Goal: Task Accomplishment & Management: Manage account settings

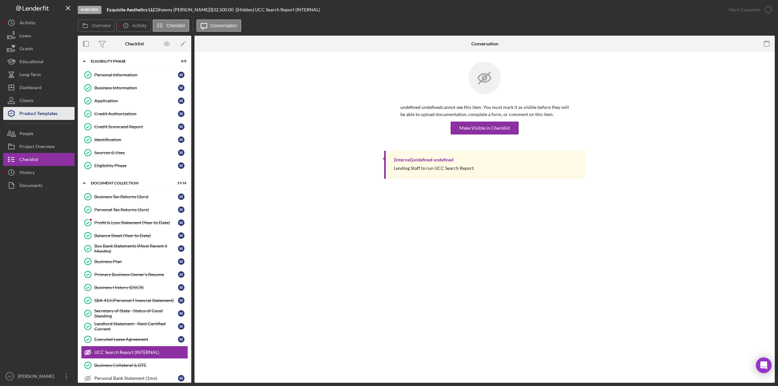
click at [32, 113] on div "Product Templates" at bounding box center [38, 114] width 38 height 15
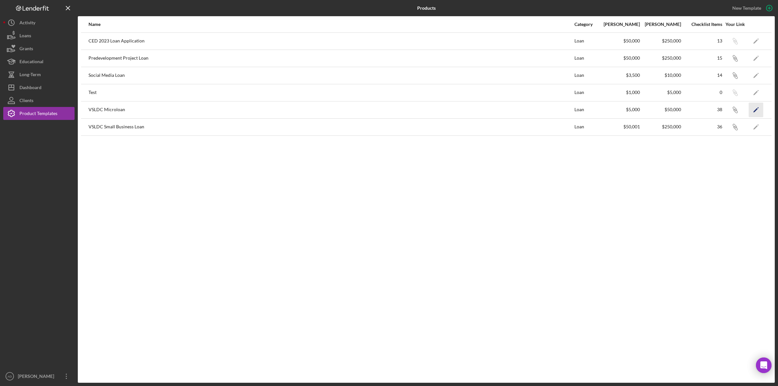
click at [757, 110] on polygon "button" at bounding box center [756, 110] width 5 height 5
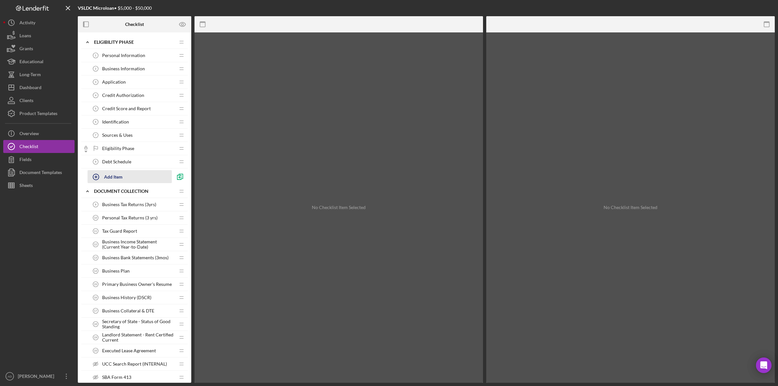
click at [96, 177] on icon "button" at bounding box center [96, 177] width 16 height 16
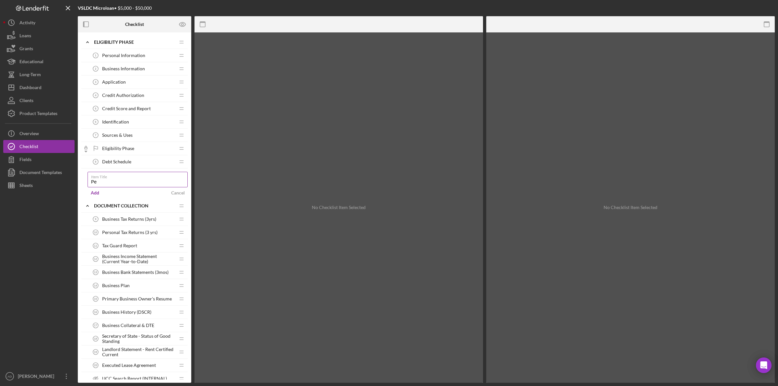
type input "P"
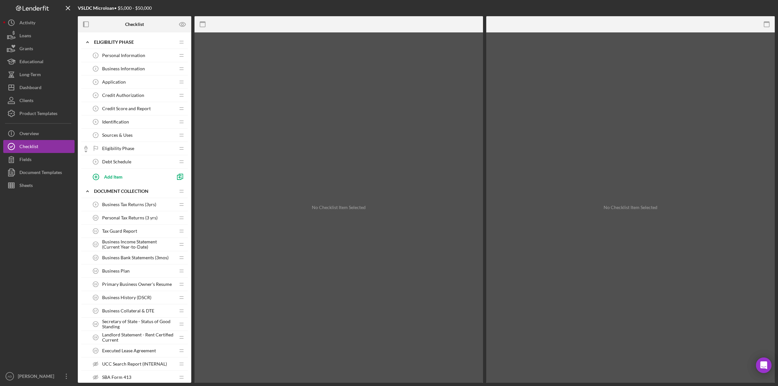
click at [49, 331] on div at bounding box center [38, 281] width 71 height 178
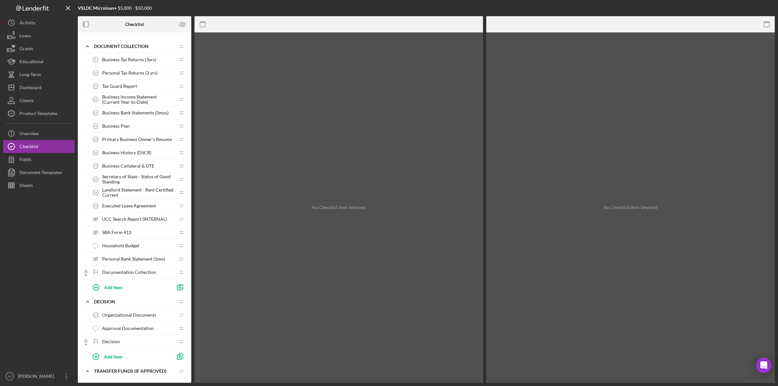
scroll to position [122, 0]
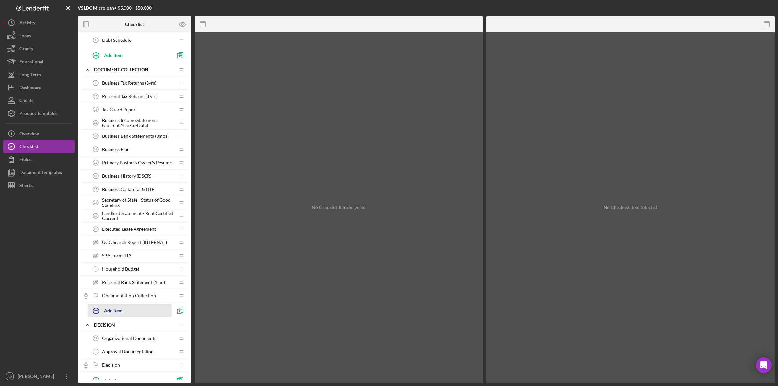
click at [96, 313] on icon "button" at bounding box center [96, 311] width 16 height 16
type input "p"
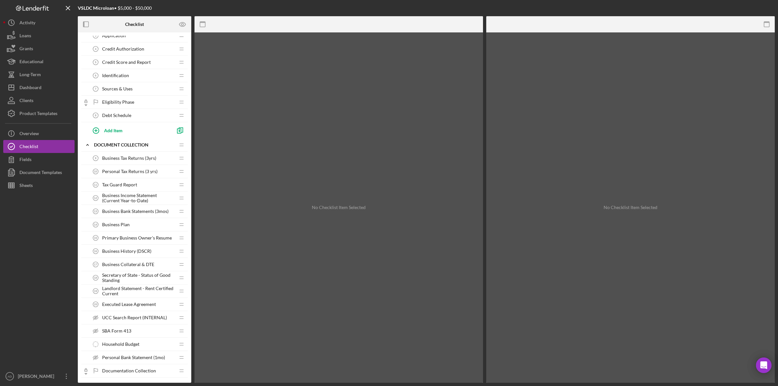
scroll to position [0, 0]
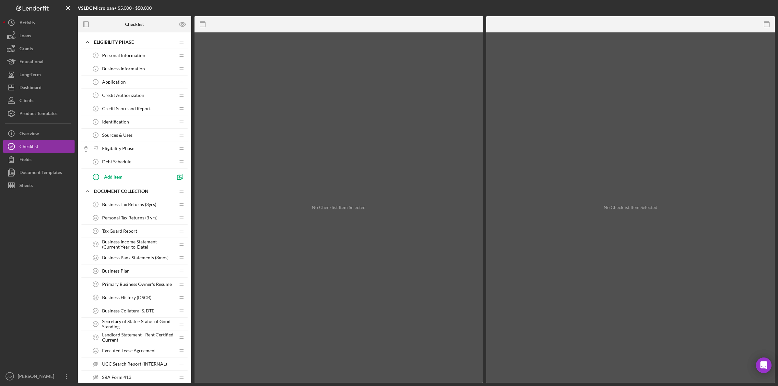
click at [116, 162] on span "Debt Schedule" at bounding box center [116, 161] width 29 height 5
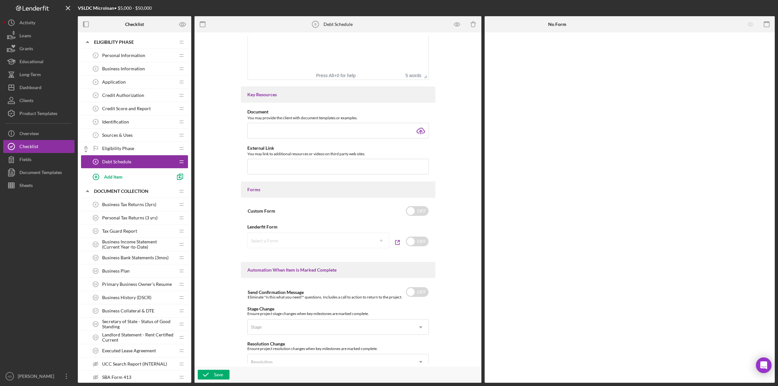
scroll to position [203, 0]
click at [421, 240] on input "checkbox" at bounding box center [417, 240] width 23 height 10
checkbox input "true"
click at [383, 240] on icon "Icon/Dropdown Arrow" at bounding box center [382, 240] width 16 height 16
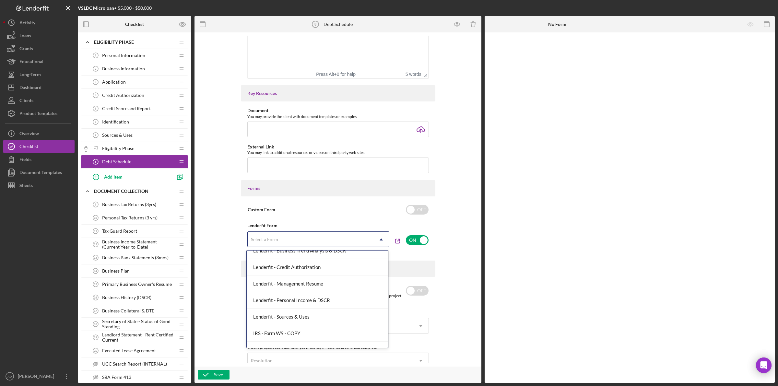
scroll to position [0, 0]
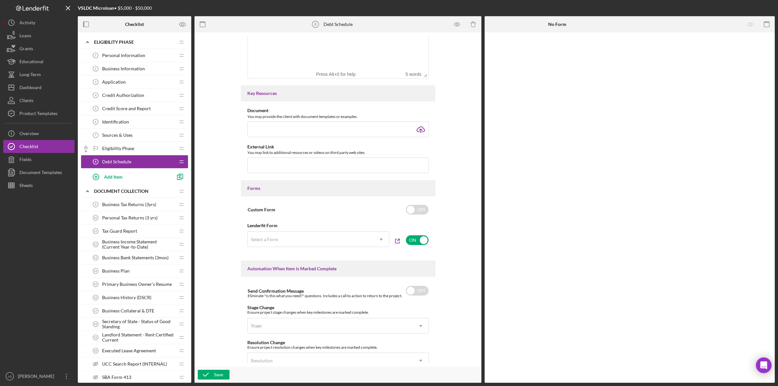
click at [221, 216] on div "Item Name 13 character s • You can enter any number you'd like, but for best cl…" at bounding box center [338, 200] width 280 height 328
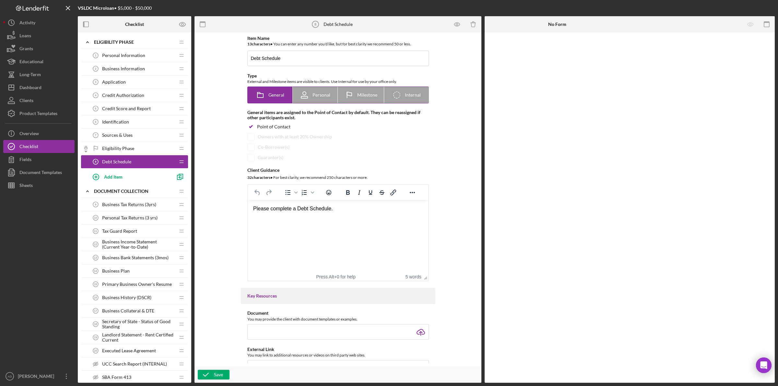
click at [416, 94] on span "Internal" at bounding box center [413, 94] width 16 height 5
radio input "false"
radio input "true"
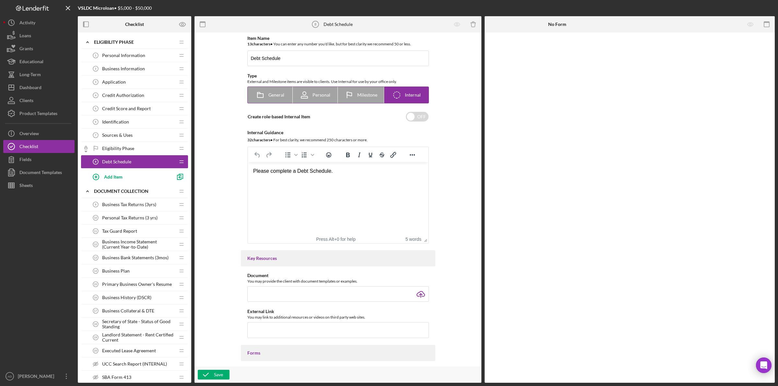
click at [280, 98] on span "General" at bounding box center [276, 94] width 16 height 5
radio input "true"
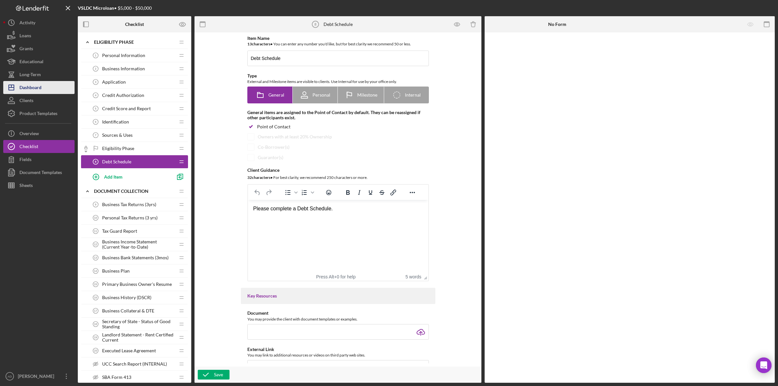
click at [33, 87] on div "Dashboard" at bounding box center [30, 88] width 22 height 15
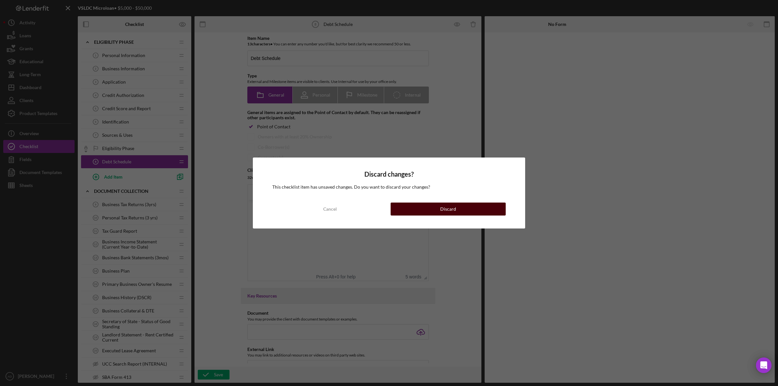
click at [413, 206] on button "Discard" at bounding box center [448, 209] width 115 height 13
